Goal: Check status

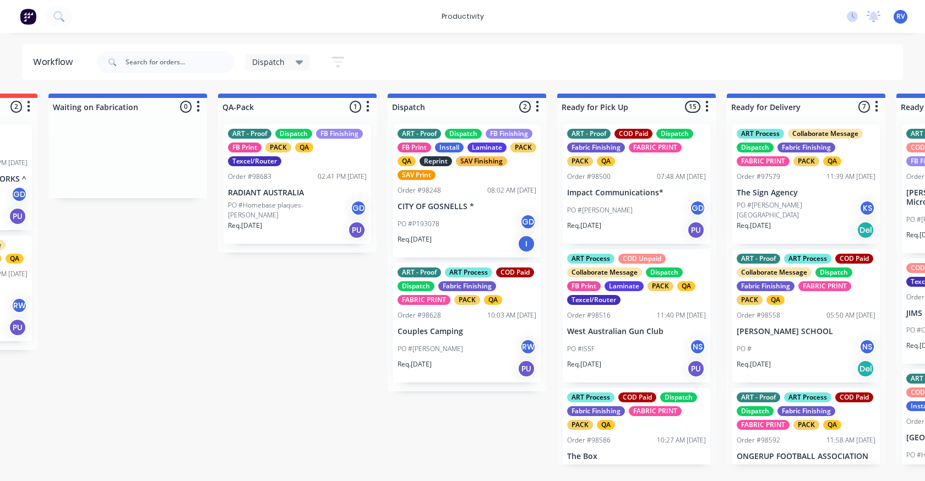
scroll to position [0, 528]
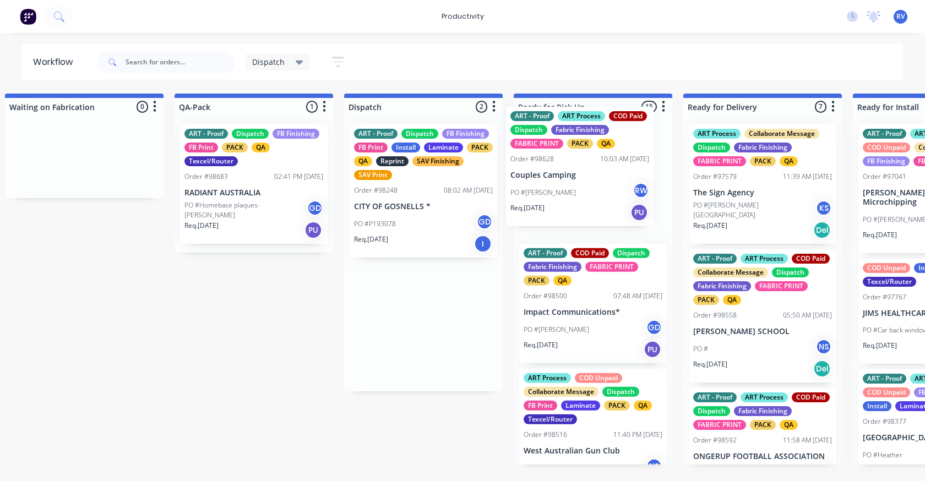
drag, startPoint x: 425, startPoint y: 322, endPoint x: 566, endPoint y: 179, distance: 200.5
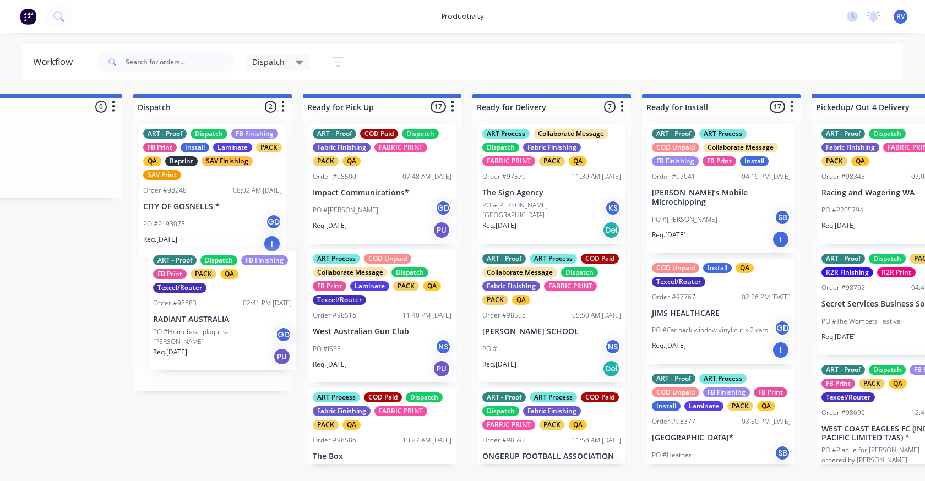
scroll to position [0, 736]
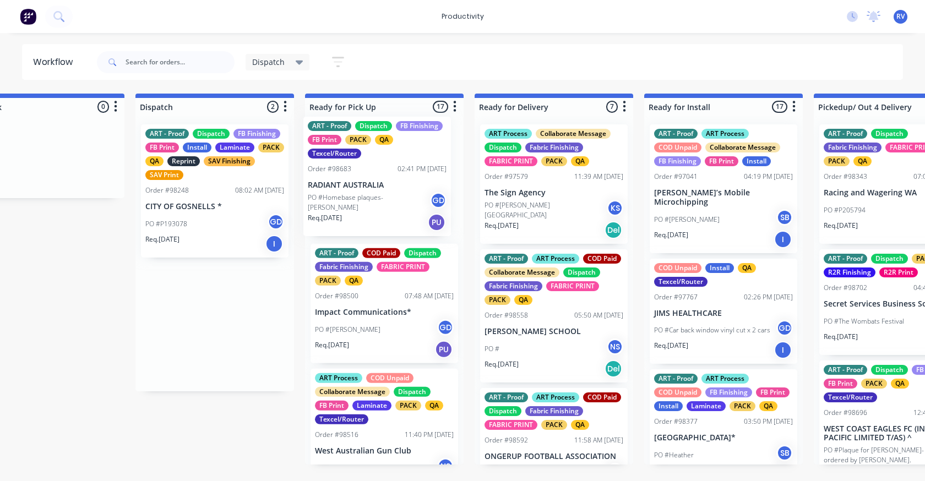
drag, startPoint x: 222, startPoint y: 329, endPoint x: 379, endPoint y: 194, distance: 206.2
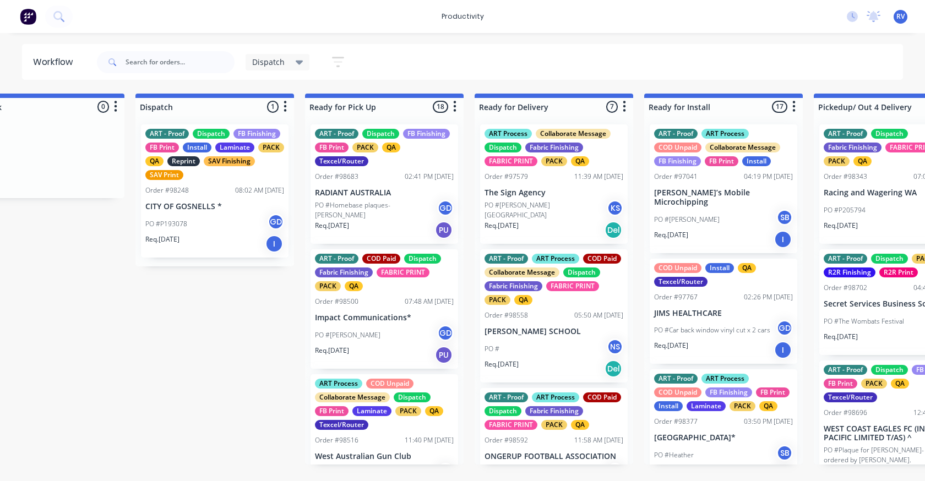
drag, startPoint x: 269, startPoint y: 79, endPoint x: 268, endPoint y: 67, distance: 11.6
click at [269, 78] on header "Workflow Dispatch Save new view None edit Dispatch (Default) edit ART DEPT edit…" at bounding box center [463, 62] width 882 height 36
click at [268, 64] on span "Dispatch" at bounding box center [268, 62] width 32 height 12
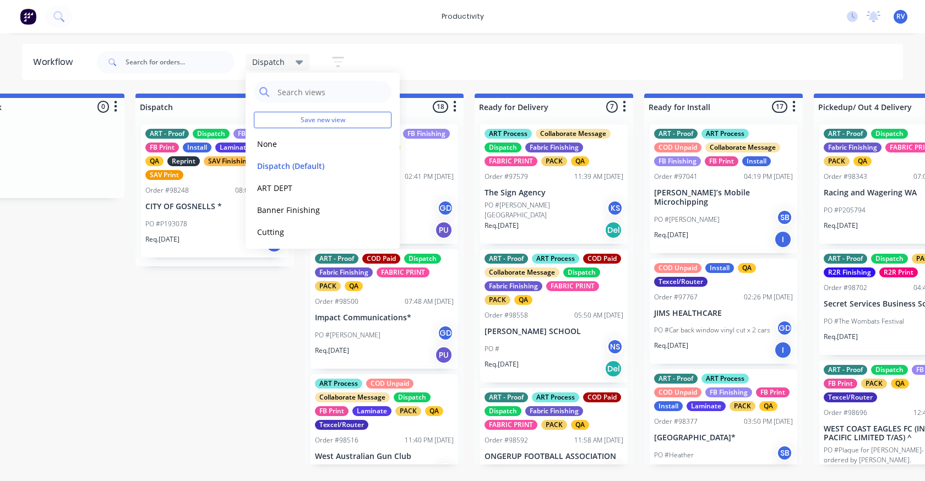
drag, startPoint x: 273, startPoint y: 143, endPoint x: 101, endPoint y: 53, distance: 193.8
click at [267, 139] on button "None" at bounding box center [312, 144] width 117 height 13
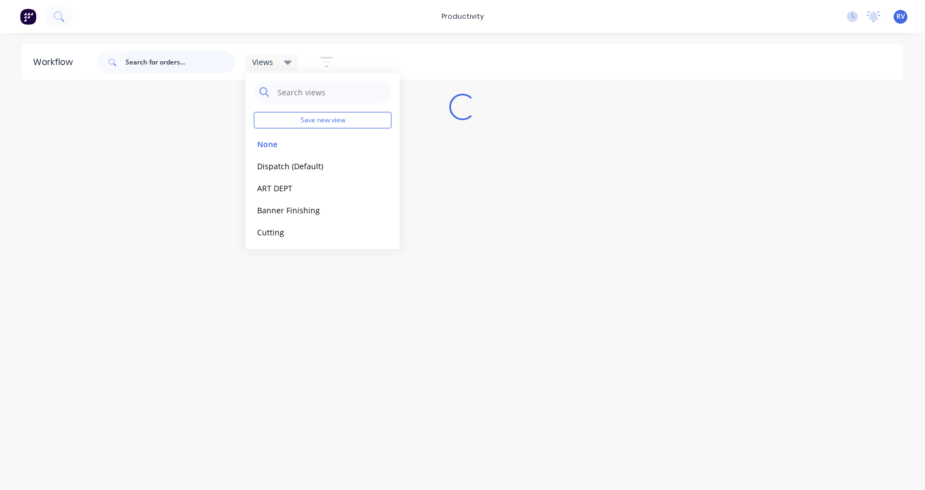
click at [154, 66] on input "text" at bounding box center [180, 62] width 109 height 22
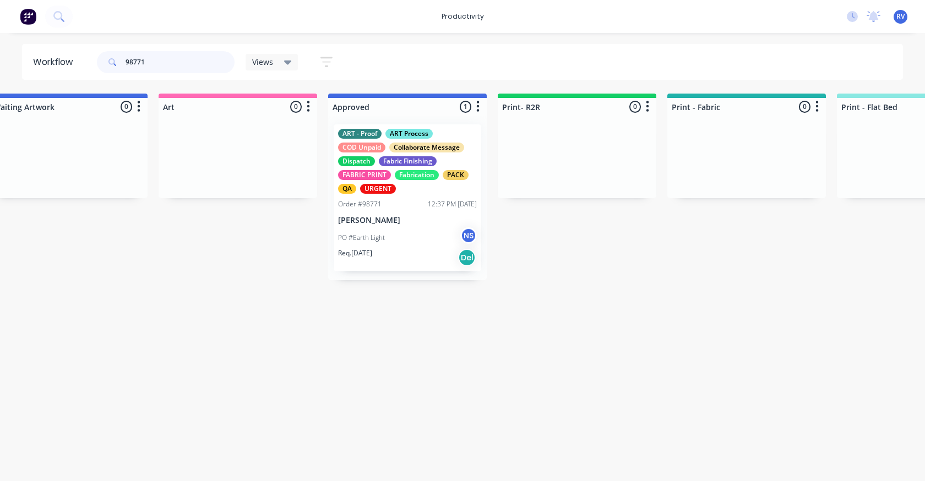
scroll to position [0, 890]
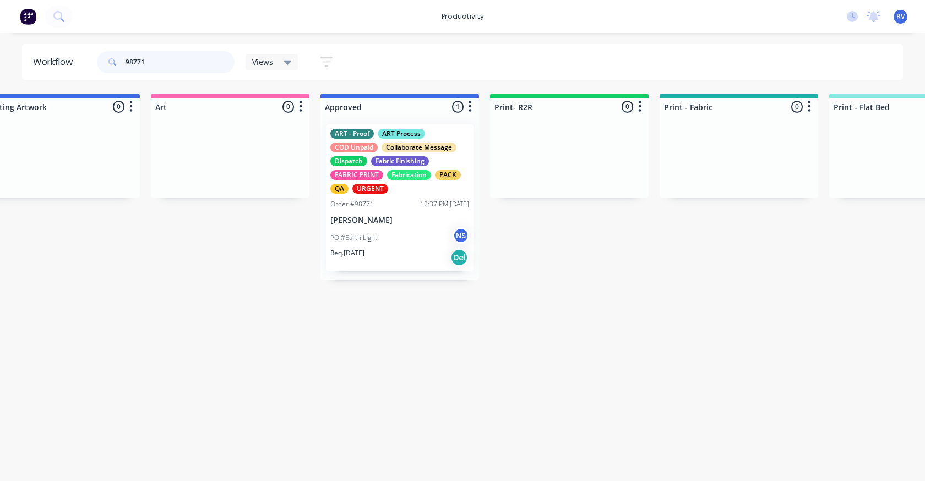
type input "98771"
click at [421, 229] on div "PO #Earth Light NS" at bounding box center [399, 237] width 139 height 21
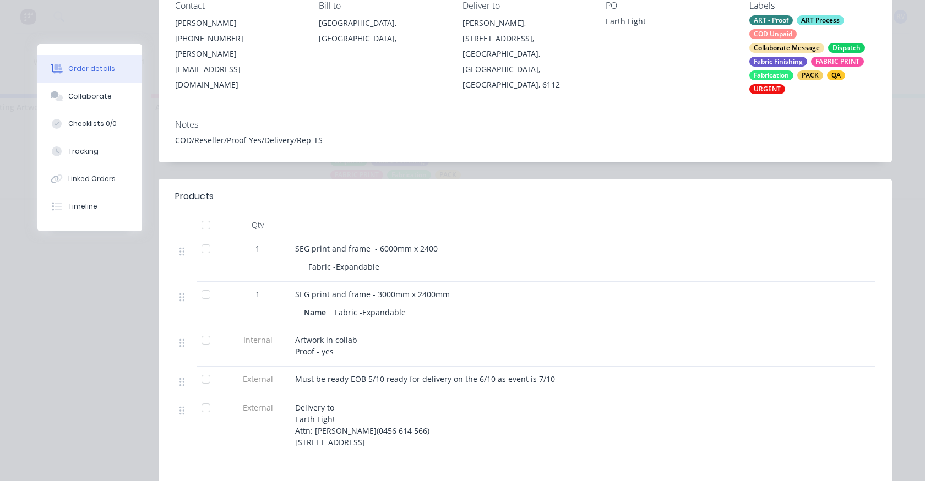
scroll to position [0, 0]
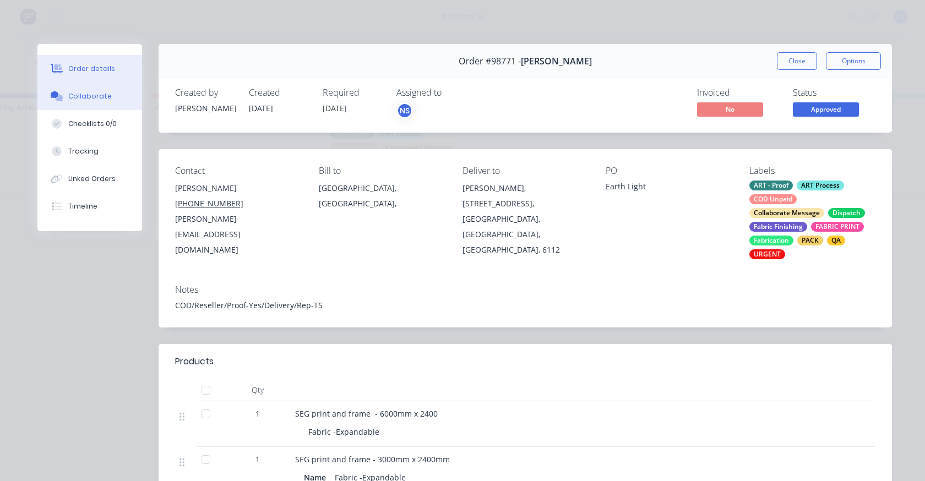
click at [86, 94] on div "Collaborate" at bounding box center [90, 96] width 44 height 10
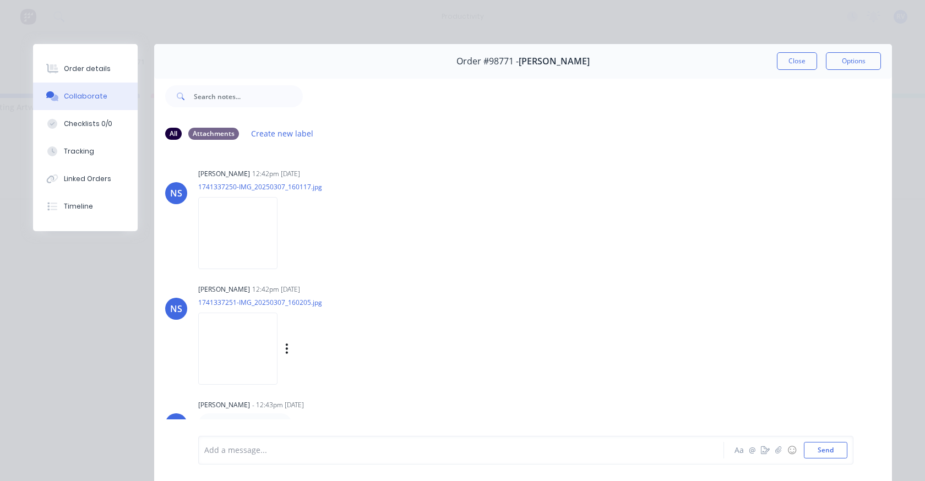
click at [225, 370] on img at bounding box center [237, 349] width 79 height 72
click at [210, 219] on img at bounding box center [237, 233] width 79 height 72
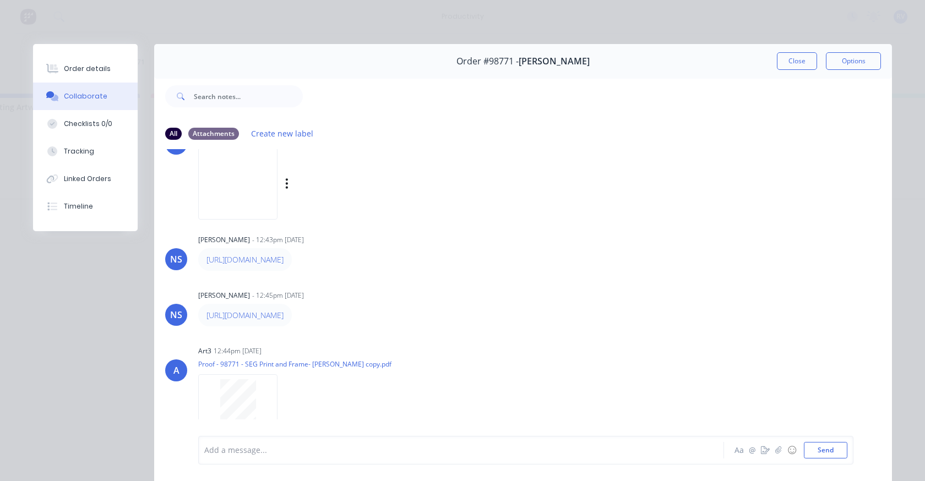
scroll to position [220, 0]
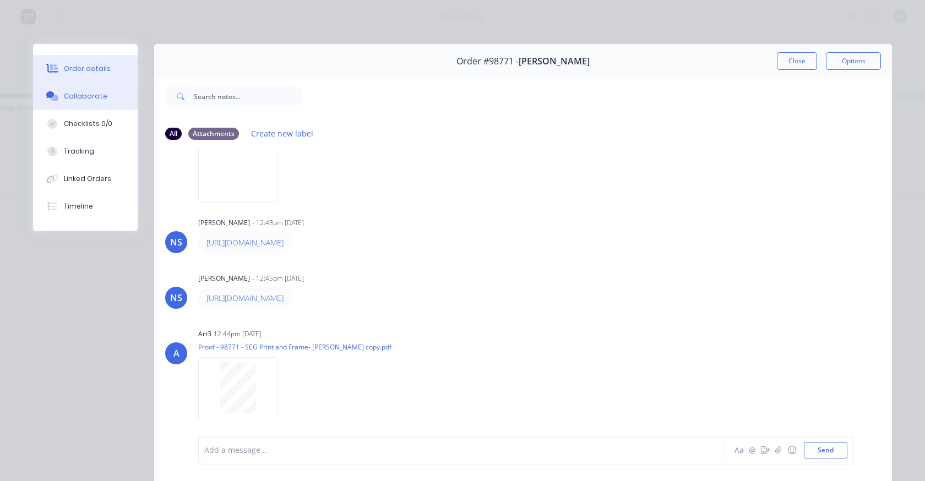
click at [64, 64] on div "Order details" at bounding box center [87, 69] width 47 height 10
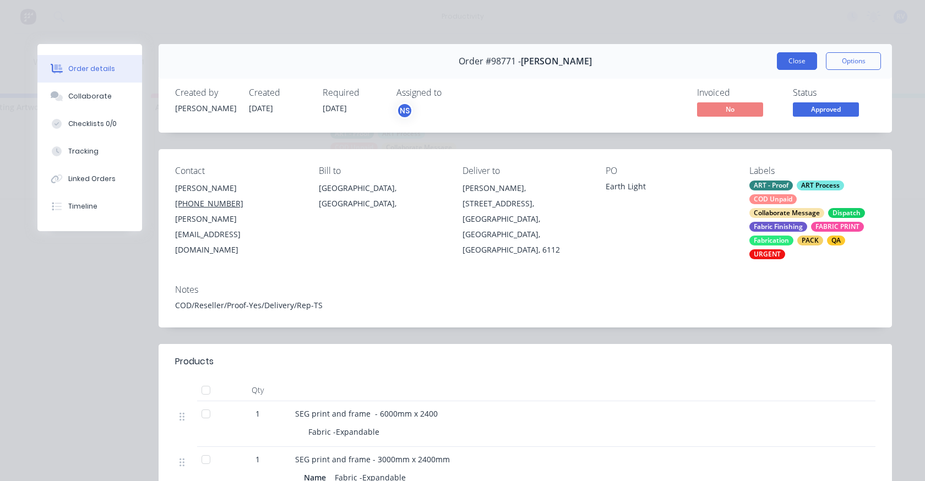
click at [792, 55] on button "Close" at bounding box center [797, 61] width 40 height 18
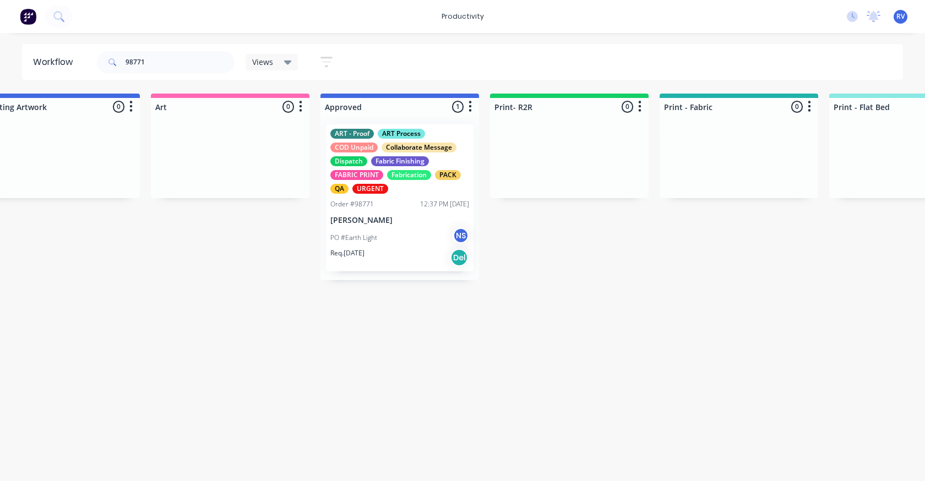
click at [426, 169] on div "ART - Proof ART Process COD Unpaid Collaborate Message Dispatch Fabric Finishin…" at bounding box center [399, 161] width 139 height 65
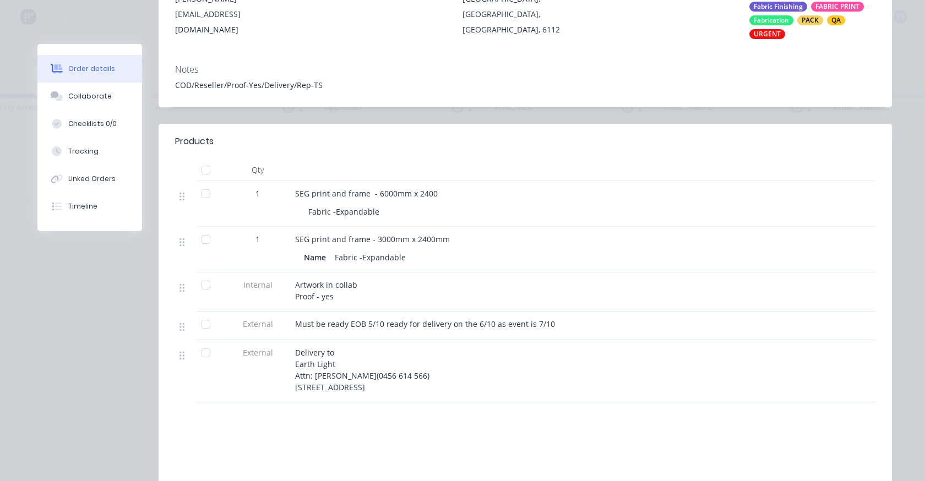
click at [622, 372] on div "Delivery to Earth Light Attn: [PERSON_NAME](0456 614 566) [STREET_ADDRESS]" at bounding box center [511, 370] width 432 height 46
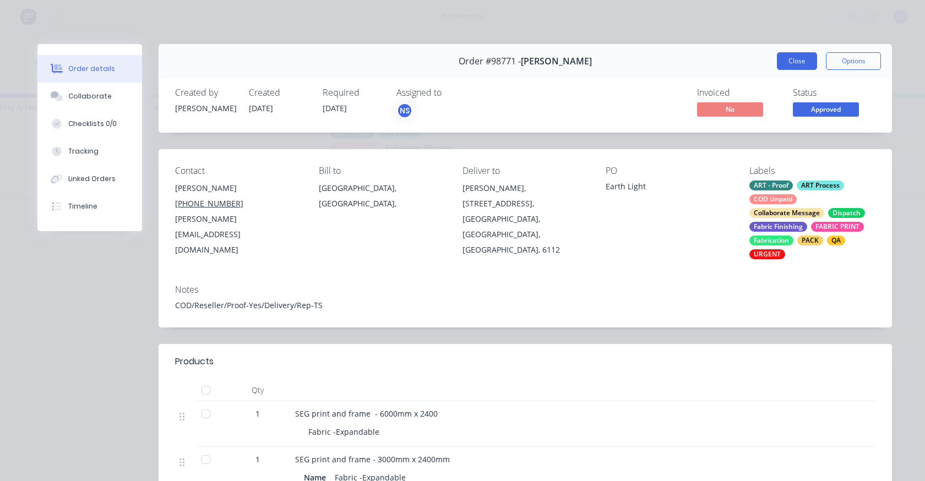
click at [780, 63] on button "Close" at bounding box center [797, 61] width 40 height 18
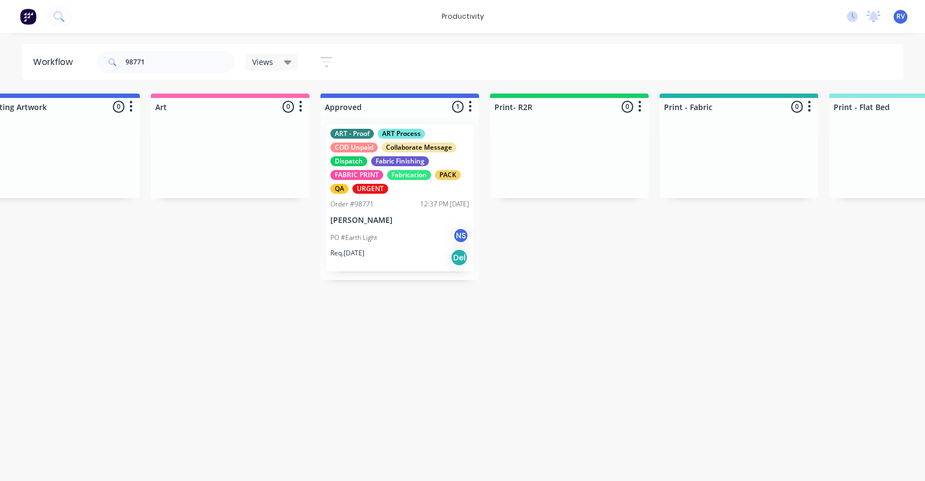
click at [264, 59] on span "Views" at bounding box center [262, 62] width 21 height 12
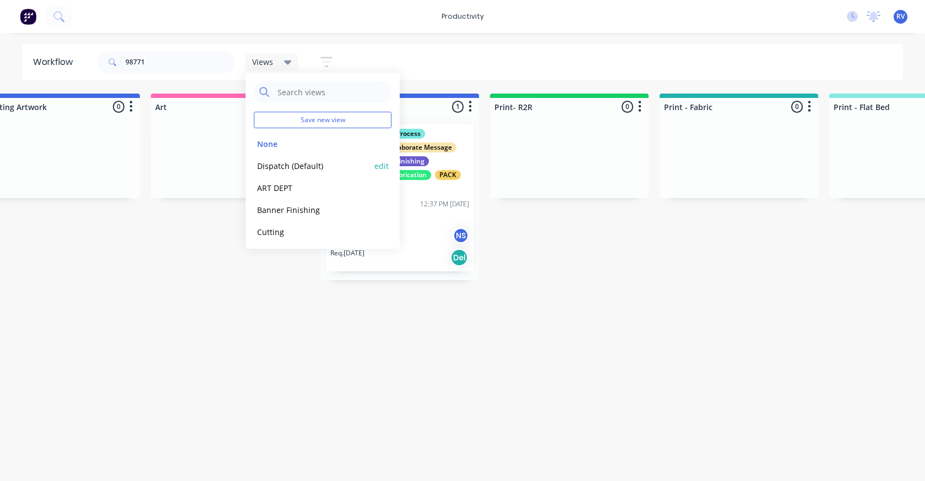
click at [276, 166] on button "Dispatch (Default)" at bounding box center [312, 166] width 117 height 13
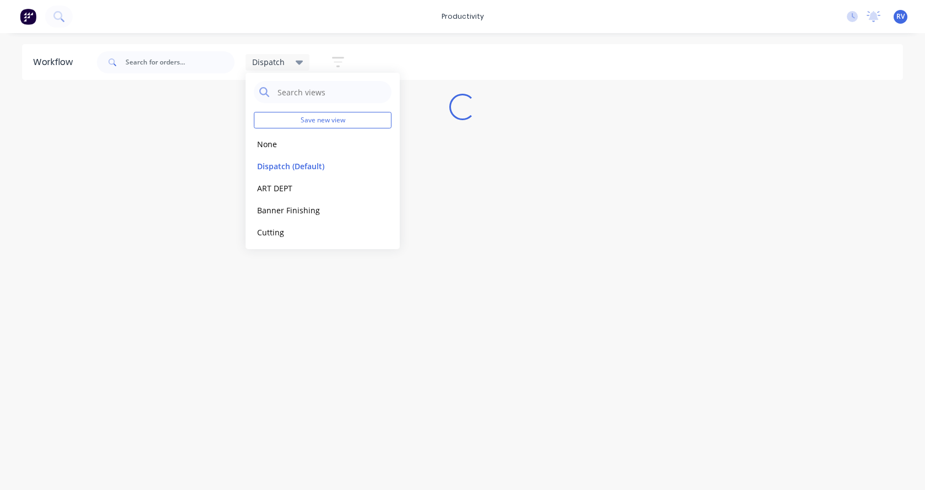
click at [269, 339] on div "Workflow Dispatch Save new view None edit Dispatch (Default) edit ART DEPT edit…" at bounding box center [462, 255] width 925 height 423
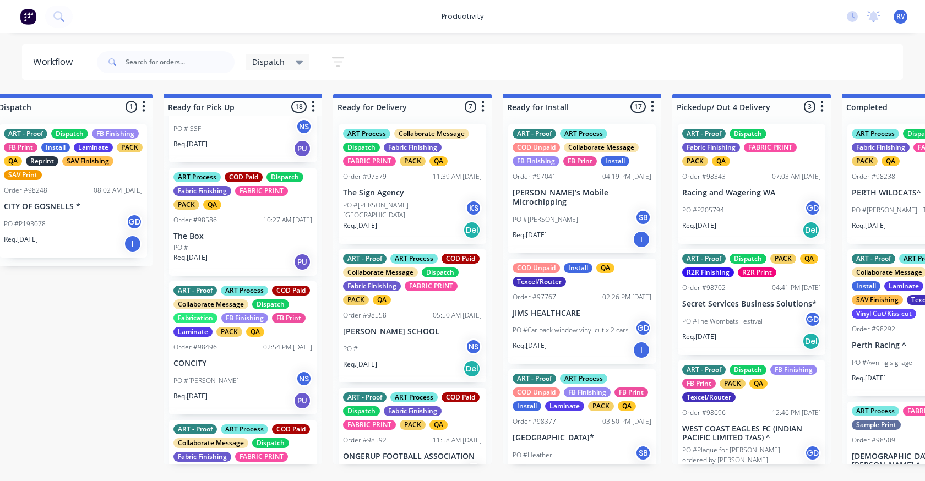
scroll to position [330, 0]
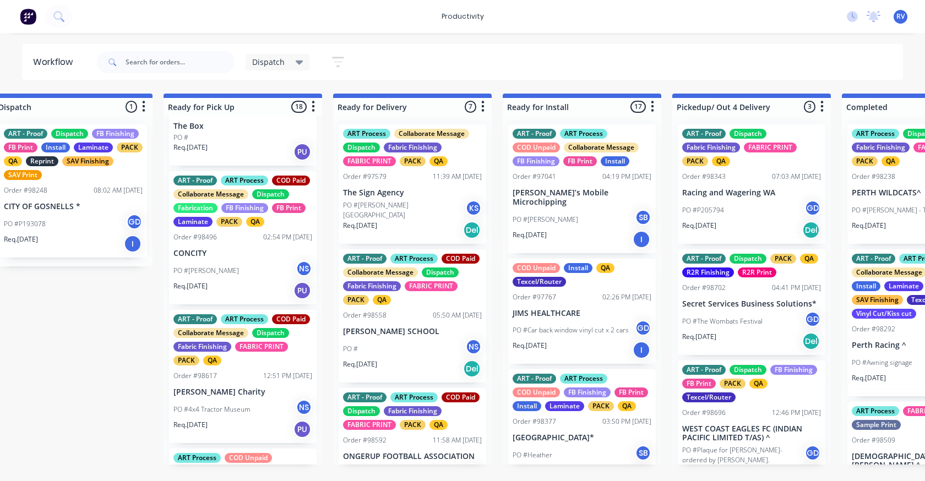
click at [226, 258] on p "CONCITY" at bounding box center [242, 253] width 139 height 9
